Goal: Task Accomplishment & Management: Manage account settings

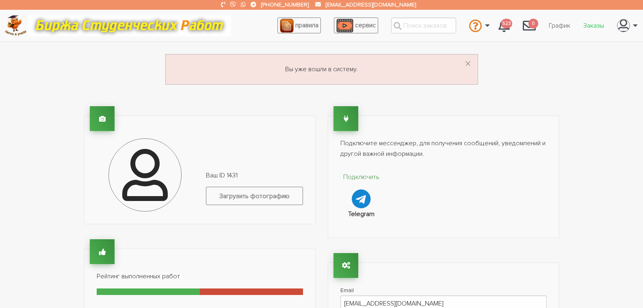
click at [597, 27] on link "Заказы" at bounding box center [594, 25] width 34 height 15
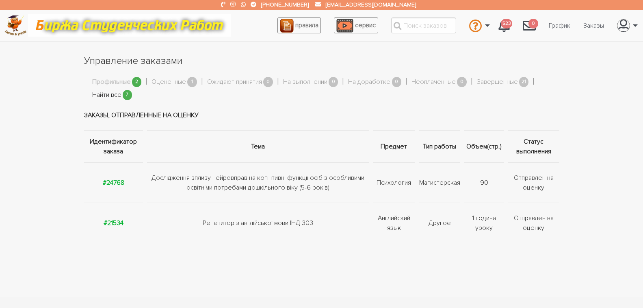
click at [106, 95] on link "Найти все" at bounding box center [106, 95] width 29 height 11
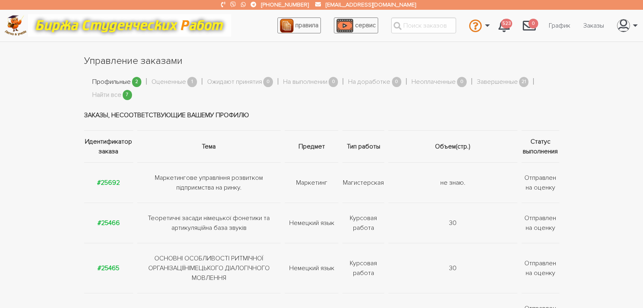
click at [123, 80] on link "Профильные" at bounding box center [111, 82] width 39 height 11
